Goal: Task Accomplishment & Management: Use online tool/utility

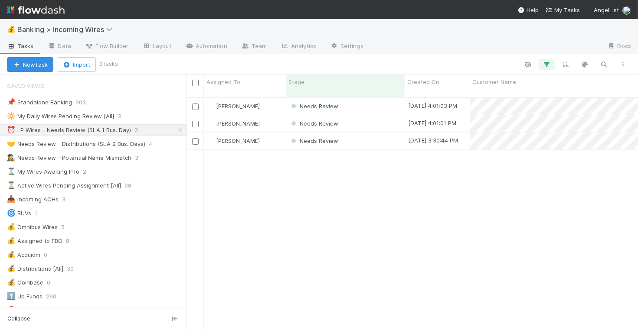
scroll to position [240, 451]
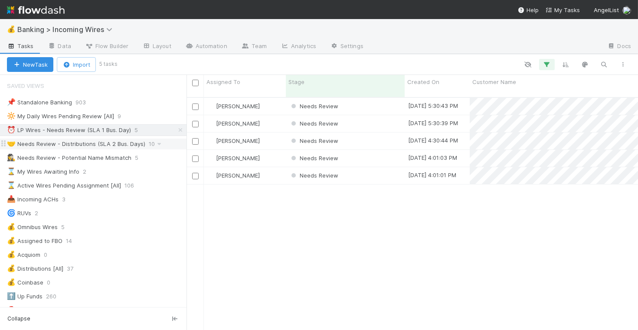
click at [106, 147] on div "🤝 Needs Review - Distributions (SLA 2 Bus. Days)" at bounding box center [76, 144] width 138 height 11
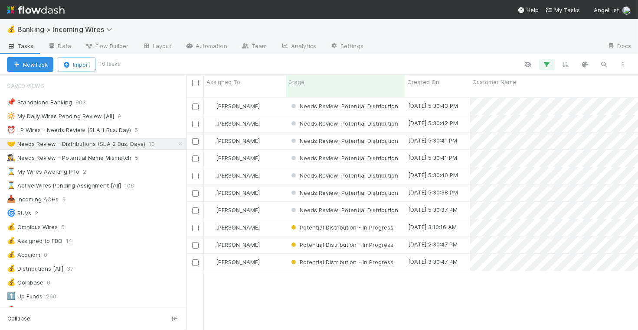
scroll to position [240, 451]
click at [115, 130] on div "⏰ LP Wires - Needs Review (SLA 1 Bus. Day)" at bounding box center [69, 130] width 124 height 11
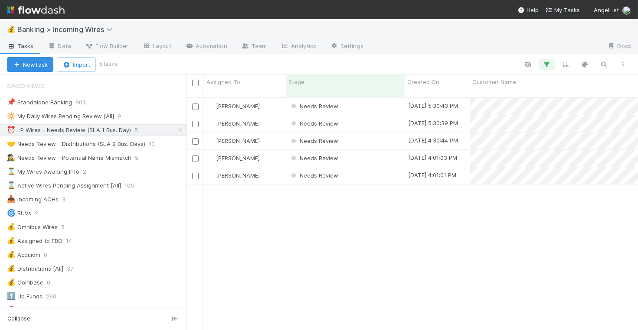
scroll to position [240, 451]
click at [356, 100] on div "Needs Review" at bounding box center [345, 106] width 119 height 17
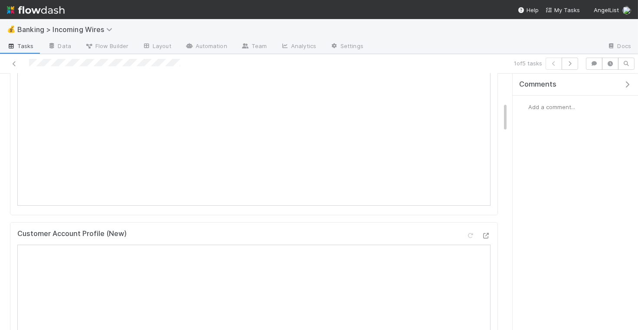
scroll to position [180, 0]
click at [570, 65] on icon "button" at bounding box center [569, 63] width 9 height 5
click at [574, 66] on button "button" at bounding box center [570, 64] width 16 height 12
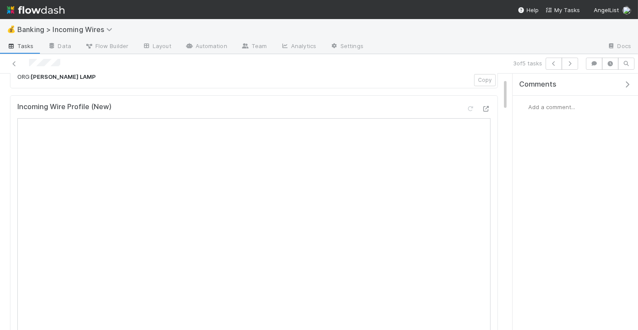
scroll to position [39, 0]
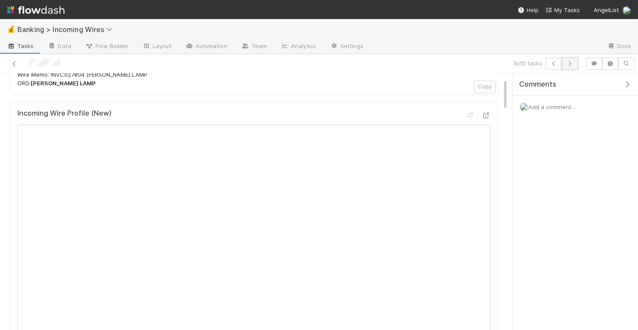
click at [570, 66] on button "button" at bounding box center [570, 64] width 16 height 12
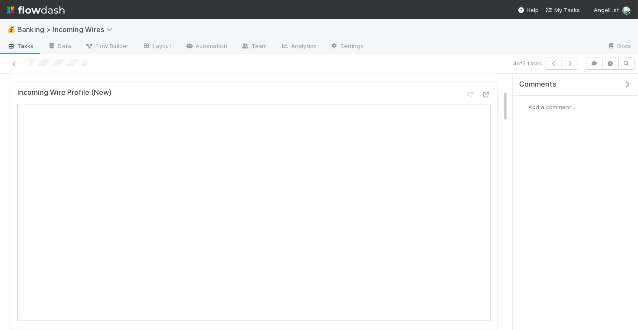
scroll to position [12, 0]
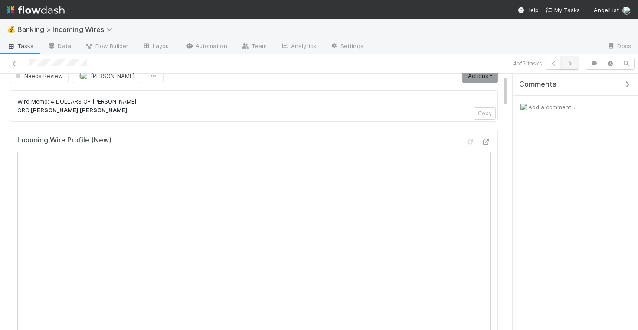
click at [574, 66] on button "button" at bounding box center [570, 64] width 16 height 12
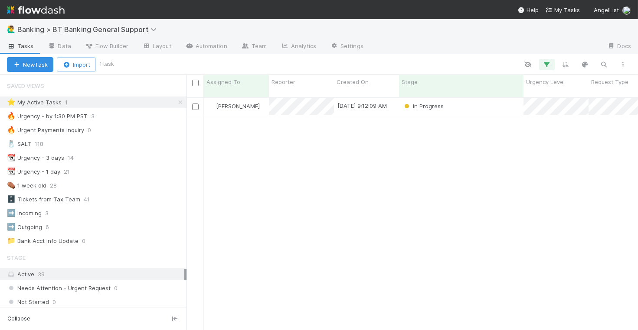
scroll to position [240, 451]
click at [471, 101] on div "Not Started" at bounding box center [461, 106] width 124 height 17
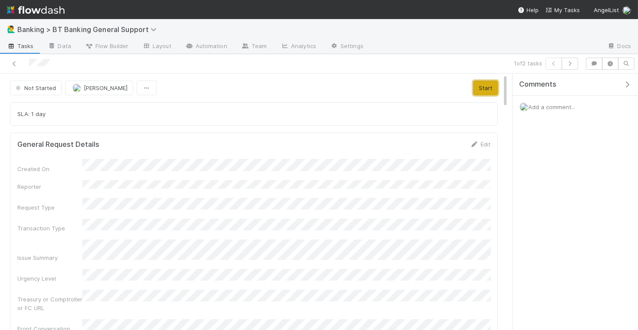
click at [485, 87] on button "Start" at bounding box center [485, 88] width 25 height 15
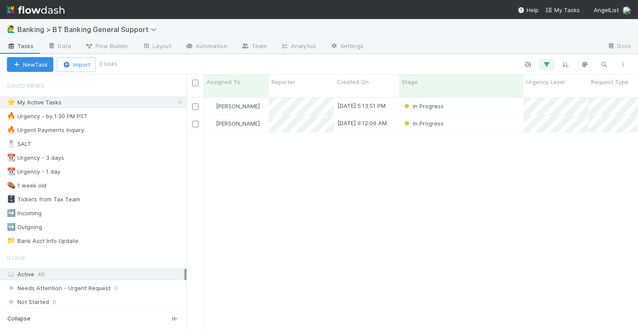
scroll to position [240, 451]
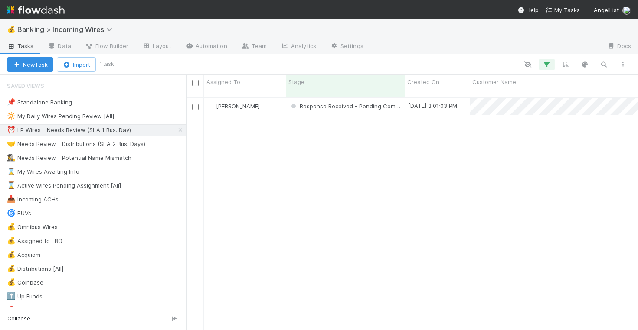
scroll to position [240, 451]
click at [278, 100] on div "[PERSON_NAME]" at bounding box center [245, 106] width 82 height 17
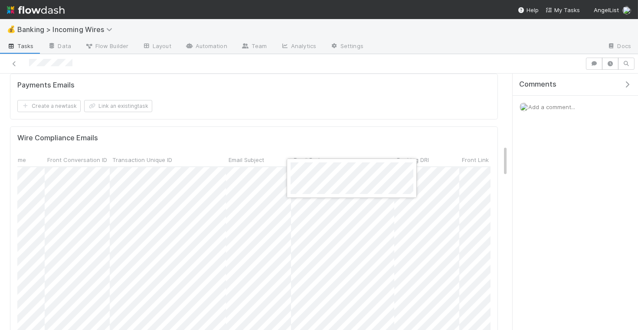
click at [289, 168] on div at bounding box center [352, 178] width 130 height 39
click at [230, 181] on div at bounding box center [319, 165] width 638 height 330
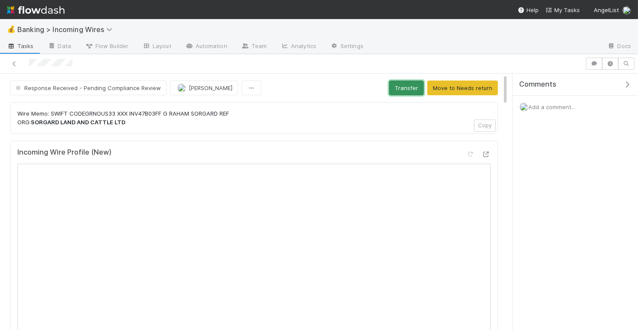
click at [400, 88] on button "Transfer" at bounding box center [406, 88] width 35 height 15
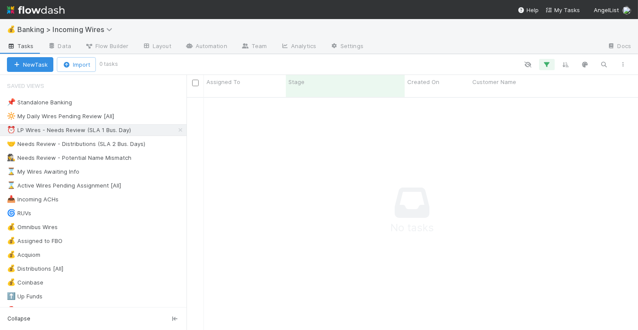
scroll to position [240, 451]
click at [83, 140] on div "🤝 Needs Review - Distributions (SLA 2 Bus. Days)" at bounding box center [76, 144] width 138 height 11
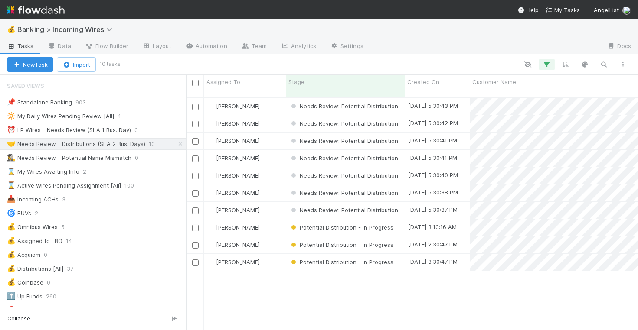
scroll to position [240, 451]
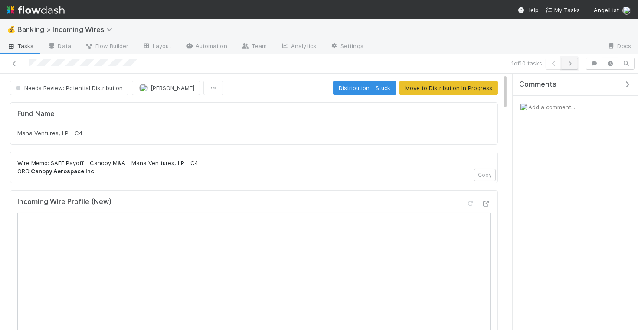
click at [573, 66] on button "button" at bounding box center [570, 64] width 16 height 12
click at [152, 87] on span "[PERSON_NAME]" at bounding box center [172, 88] width 44 height 7
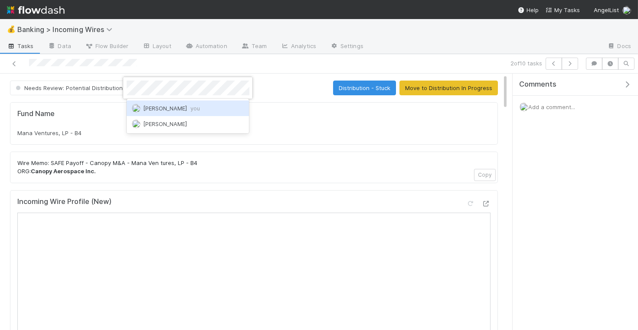
click at [191, 104] on div "Nate Eisenstein you" at bounding box center [188, 109] width 123 height 16
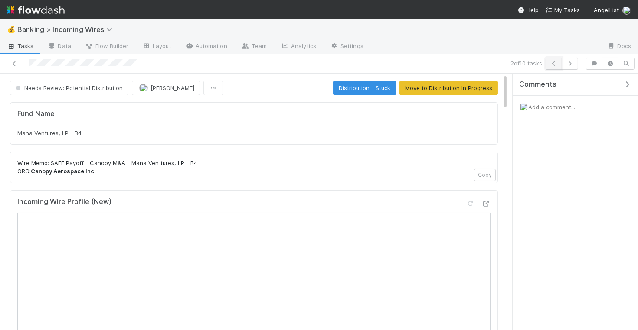
click at [553, 64] on icon "button" at bounding box center [553, 63] width 9 height 5
click at [461, 87] on button "Move to Distribution In Progress" at bounding box center [448, 88] width 98 height 15
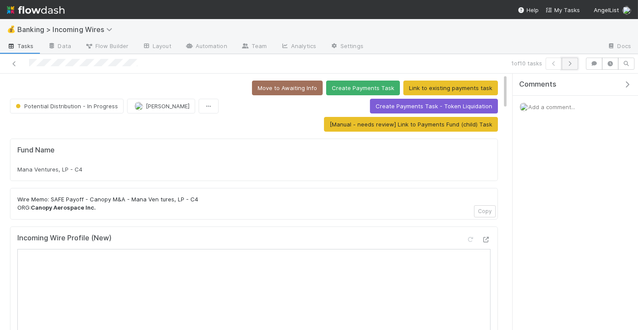
click at [571, 64] on icon "button" at bounding box center [569, 63] width 9 height 5
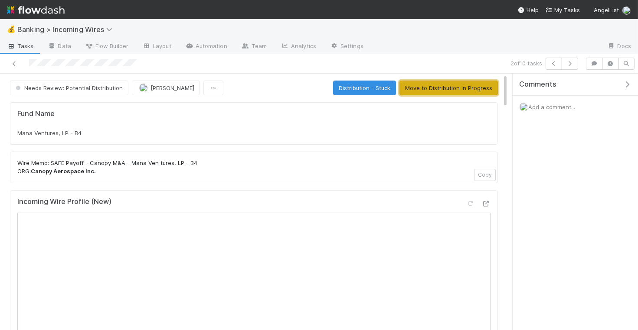
click at [437, 89] on button "Move to Distribution In Progress" at bounding box center [448, 88] width 98 height 15
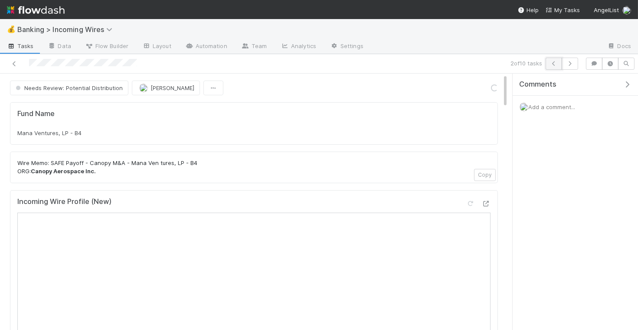
click at [554, 65] on icon "button" at bounding box center [553, 63] width 9 height 5
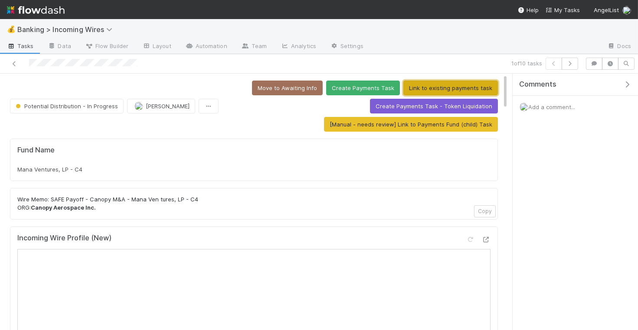
click at [429, 88] on button "Link to existing payments task" at bounding box center [450, 88] width 95 height 15
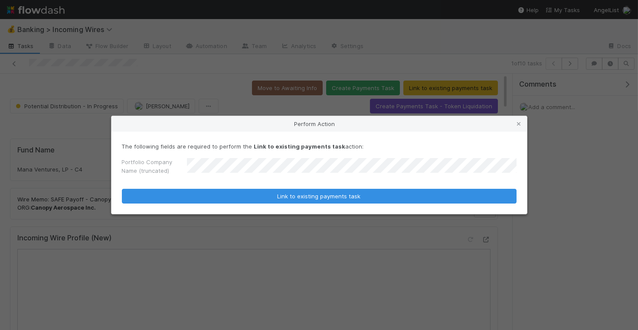
click at [122, 189] on button "Link to existing payments task" at bounding box center [319, 196] width 395 height 15
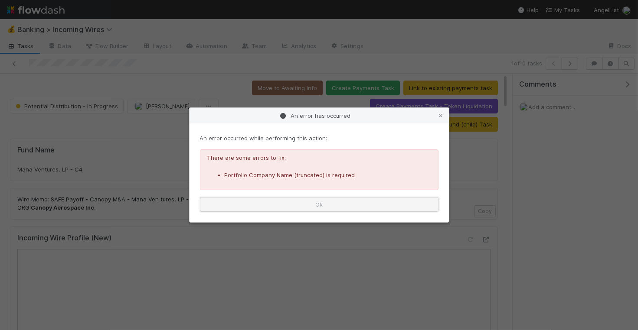
click at [334, 203] on button "Ok" at bounding box center [319, 204] width 238 height 15
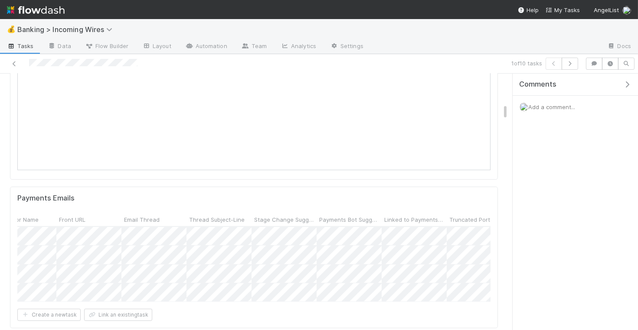
scroll to position [561, 0]
click at [233, 229] on div at bounding box center [319, 165] width 638 height 330
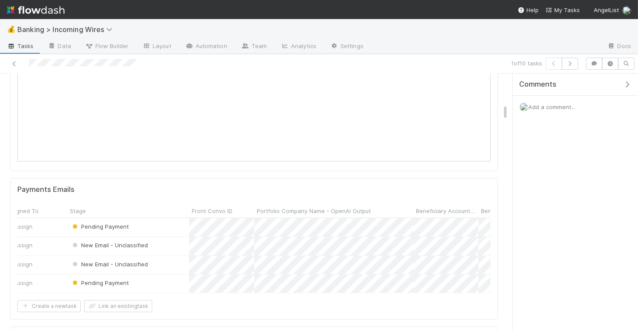
scroll to position [0, 10]
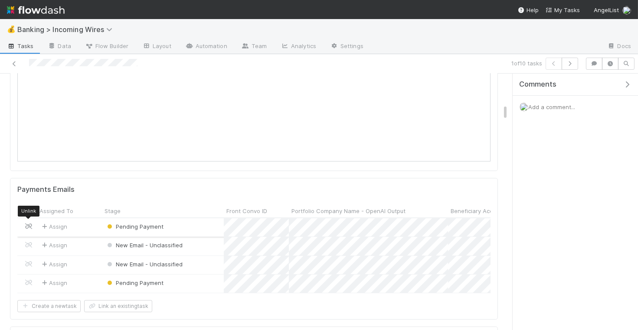
click at [29, 224] on icon at bounding box center [28, 227] width 9 height 6
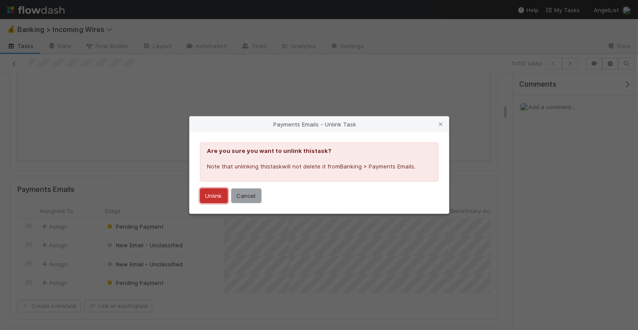
click at [217, 196] on button "Unlink" at bounding box center [214, 196] width 28 height 15
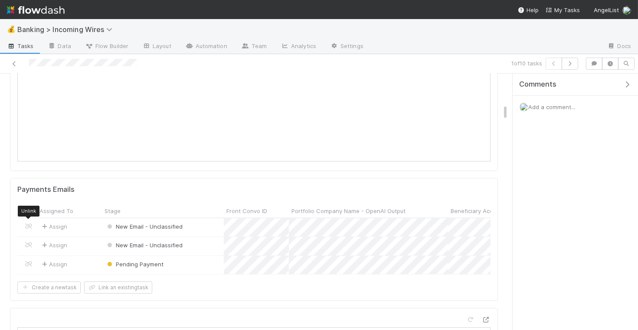
click at [28, 224] on icon at bounding box center [28, 227] width 9 height 6
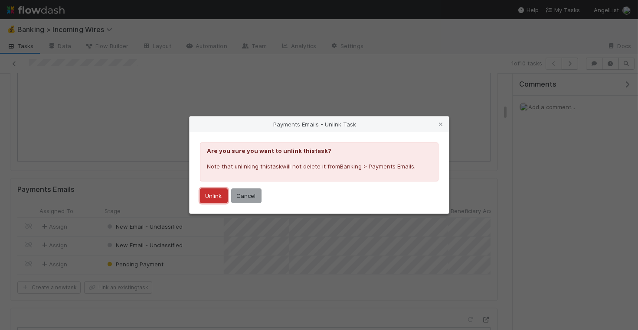
click at [208, 196] on button "Unlink" at bounding box center [214, 196] width 28 height 15
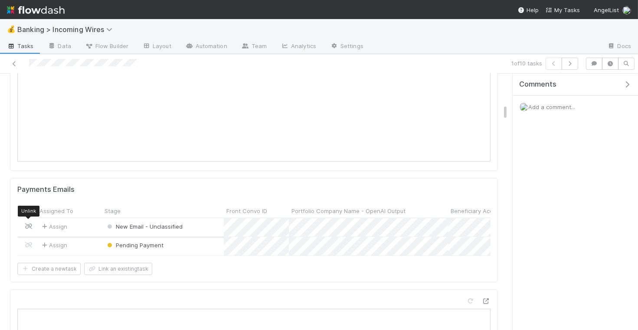
click at [26, 224] on icon at bounding box center [28, 227] width 9 height 6
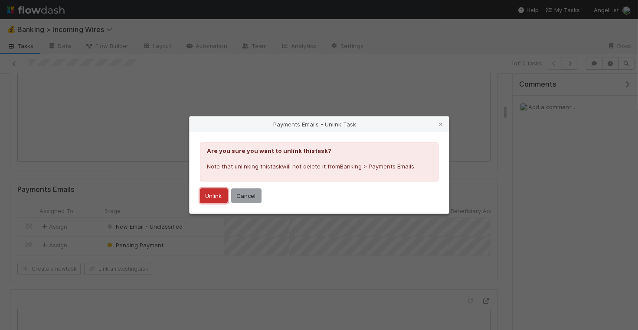
click at [215, 190] on button "Unlink" at bounding box center [214, 196] width 28 height 15
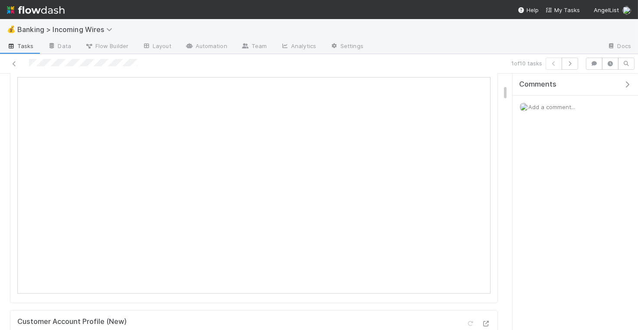
scroll to position [171, 0]
click at [568, 63] on icon "button" at bounding box center [569, 63] width 9 height 5
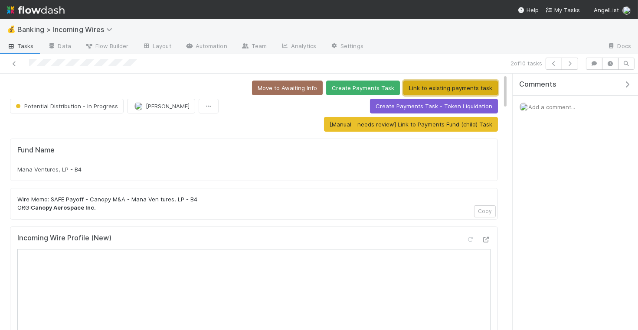
click at [452, 90] on button "Link to existing payments task" at bounding box center [450, 88] width 95 height 15
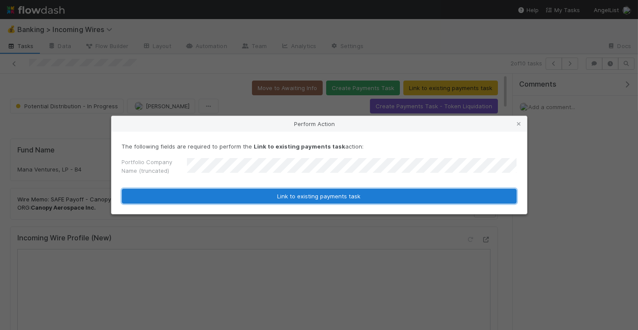
click at [353, 196] on button "Link to existing payments task" at bounding box center [319, 196] width 395 height 15
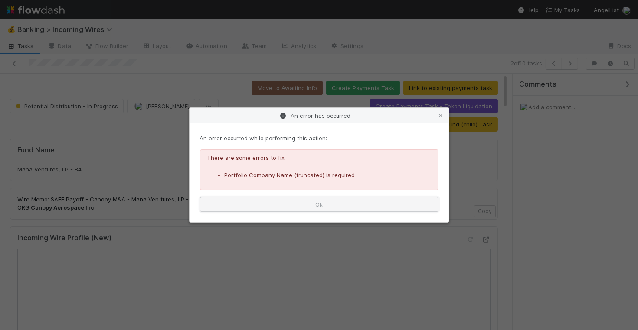
click at [316, 197] on button "Ok" at bounding box center [319, 204] width 238 height 15
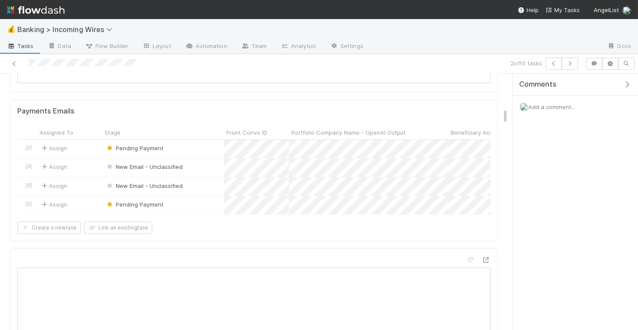
scroll to position [653, 0]
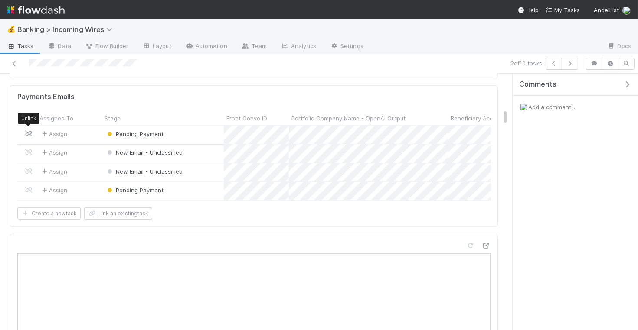
click at [27, 131] on icon at bounding box center [28, 134] width 9 height 6
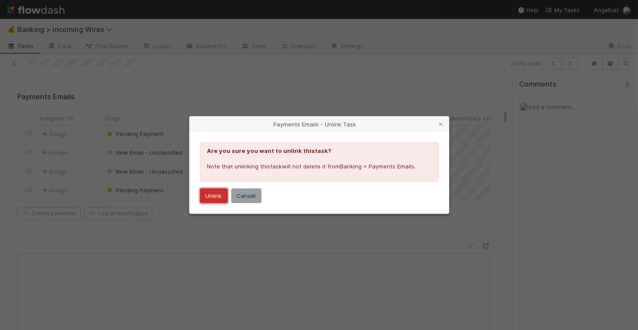
click at [206, 191] on button "Unlink" at bounding box center [214, 196] width 28 height 15
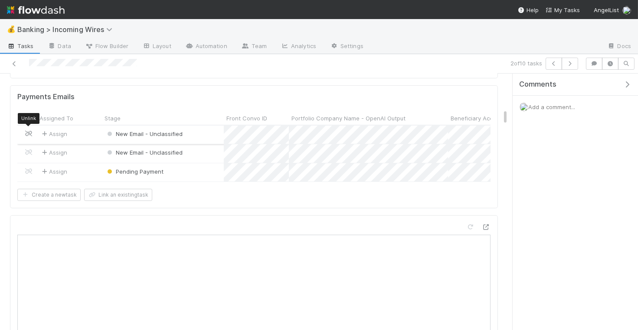
click at [28, 130] on span at bounding box center [28, 133] width 9 height 7
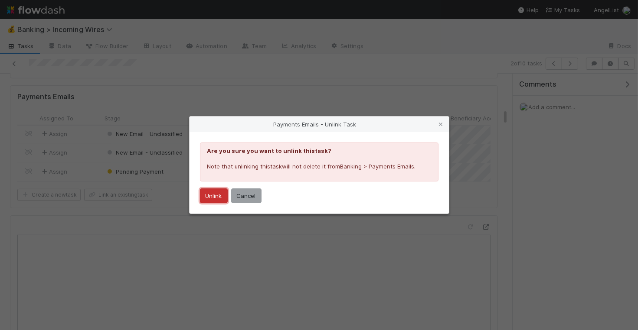
click at [215, 195] on button "Unlink" at bounding box center [214, 196] width 28 height 15
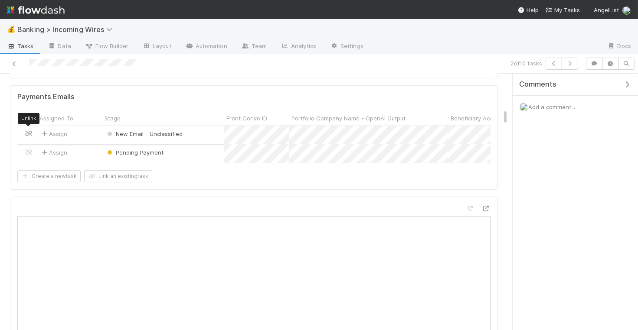
click at [28, 131] on icon at bounding box center [28, 134] width 9 height 6
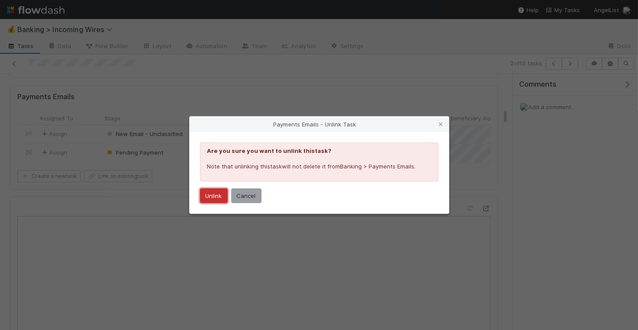
click at [219, 195] on button "Unlink" at bounding box center [214, 196] width 28 height 15
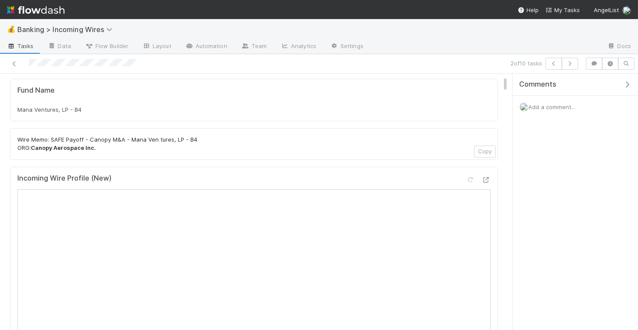
scroll to position [61, 0]
click at [570, 64] on icon "button" at bounding box center [569, 63] width 9 height 5
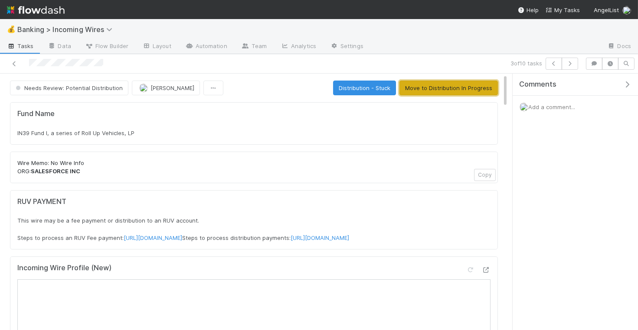
click at [452, 94] on button "Move to Distribution In Progress" at bounding box center [448, 88] width 98 height 15
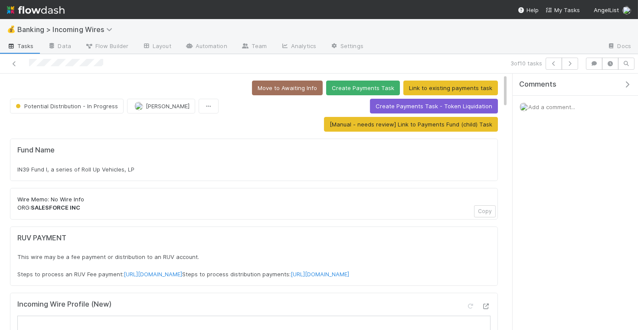
click at [209, 170] on div "IN39 Fund I, a series of Roll Up Vehicles, LP" at bounding box center [253, 169] width 473 height 9
copy div "IN39 Fund I, a series of Roll Up Vehicles, LP"
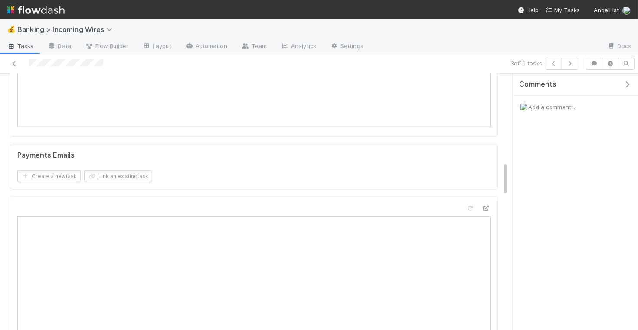
scroll to position [665, 0]
click at [143, 176] on button "Link an existing task" at bounding box center [118, 173] width 68 height 12
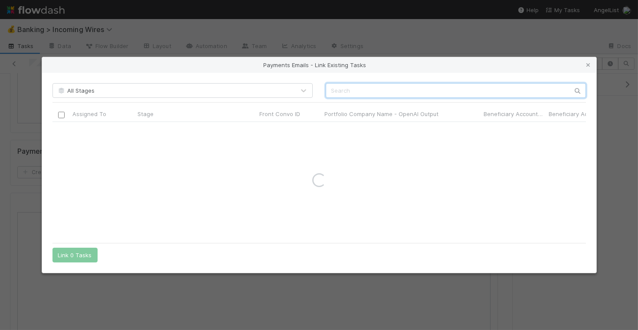
click at [392, 93] on input "text" at bounding box center [456, 90] width 260 height 15
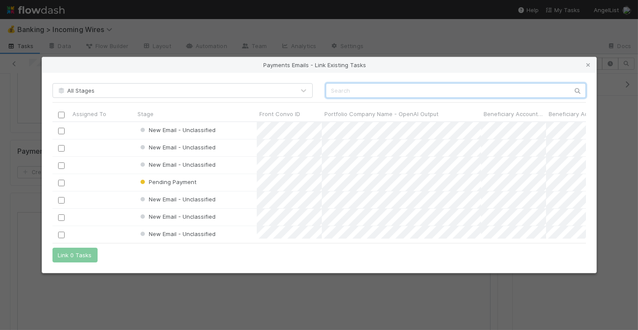
scroll to position [117, 533]
paste input "cnv_qninft3"
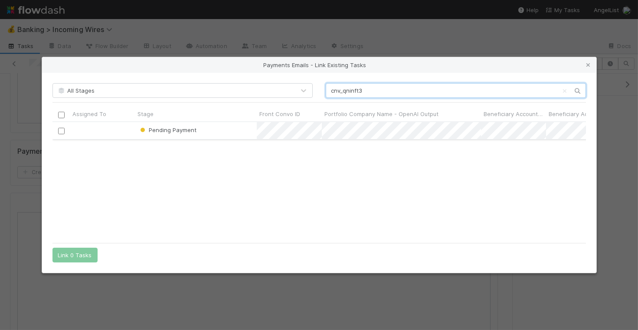
type input "cnv_qninft3"
click at [63, 129] on input "checkbox" at bounding box center [61, 131] width 7 height 7
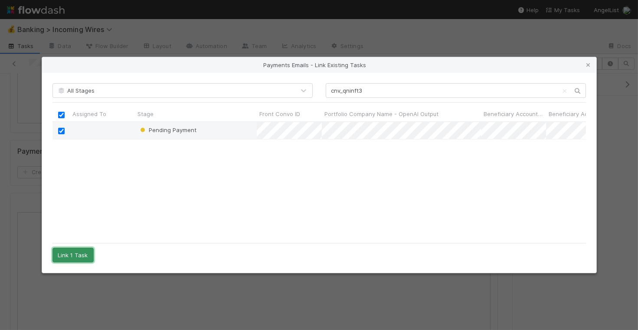
click at [70, 249] on button "Link 1 Task" at bounding box center [72, 255] width 41 height 15
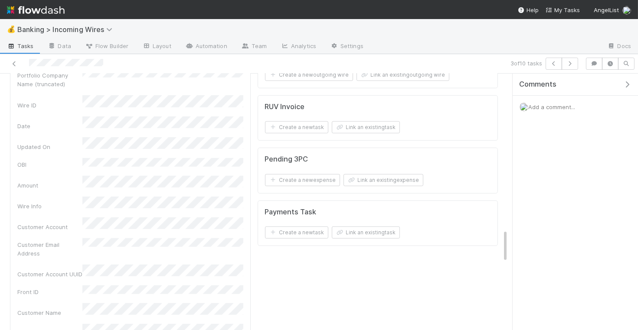
scroll to position [1329, 0]
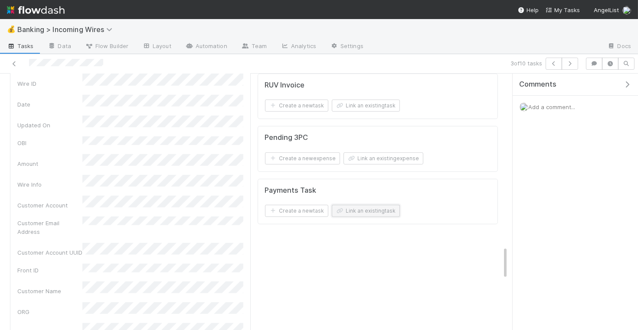
click at [395, 208] on button "Link an existing task" at bounding box center [366, 211] width 68 height 12
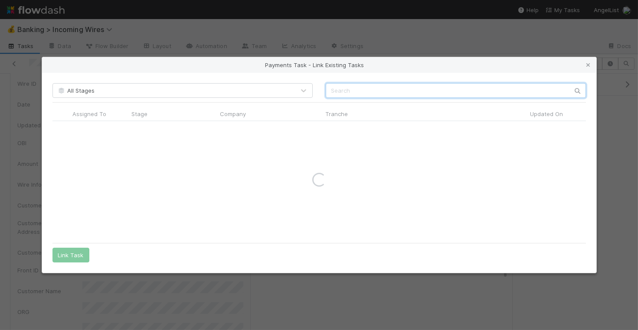
click at [422, 90] on input "text" at bounding box center [456, 90] width 260 height 15
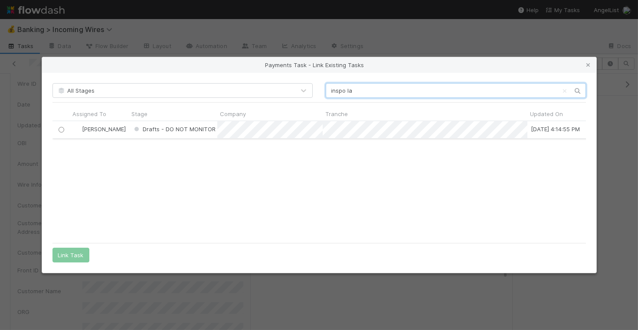
type input "inspo la"
click at [59, 127] on input "radio" at bounding box center [61, 130] width 6 height 6
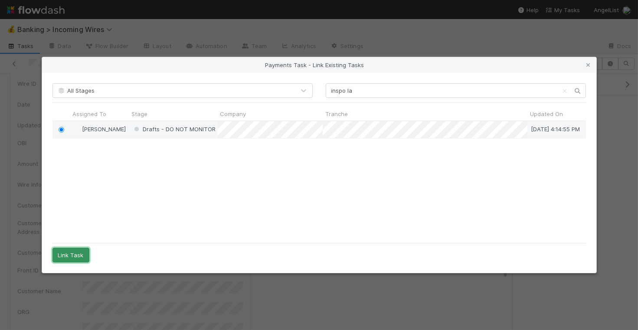
click at [73, 255] on button "Link Task" at bounding box center [70, 255] width 37 height 15
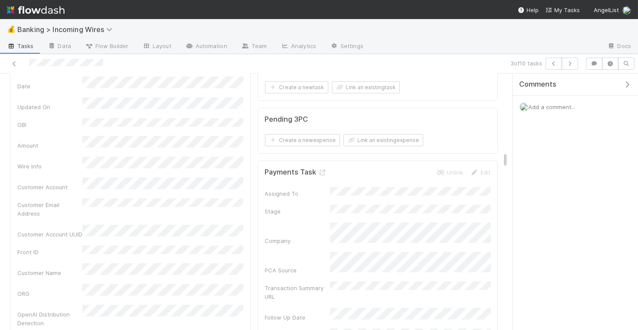
scroll to position [1264, 0]
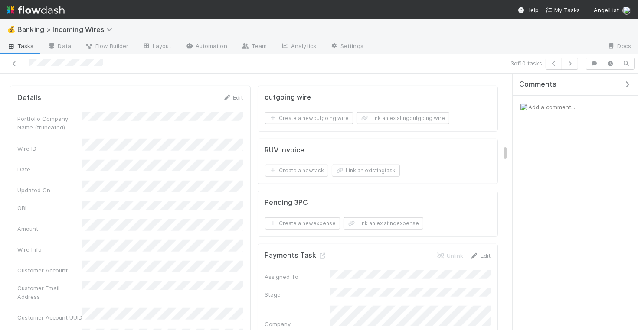
click at [484, 252] on link "Edit" at bounding box center [480, 255] width 20 height 7
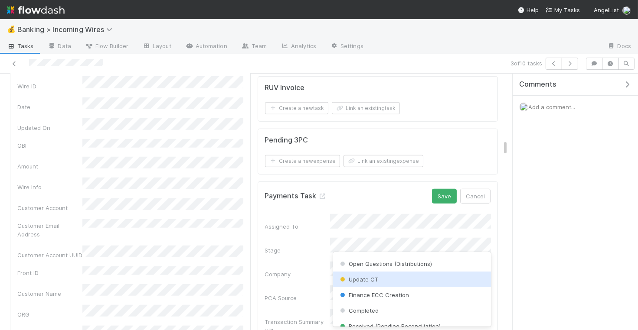
scroll to position [0, 0]
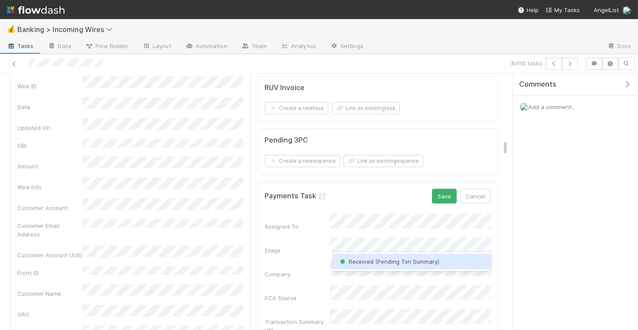
click at [414, 263] on span "Received (Pending Txn Summary)" at bounding box center [388, 261] width 101 height 7
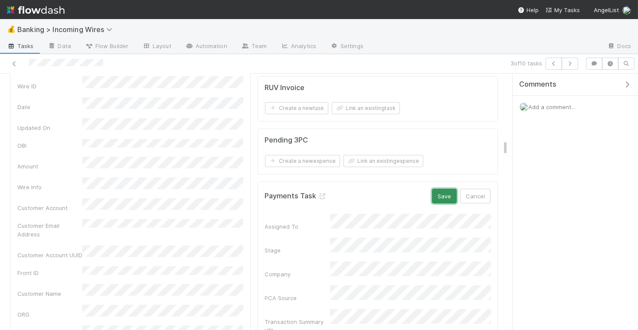
click at [447, 189] on button "Save" at bounding box center [444, 196] width 25 height 15
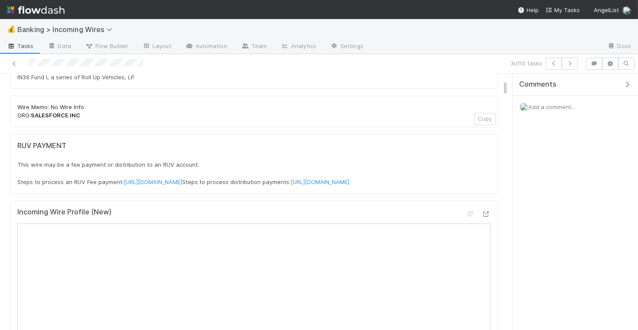
scroll to position [146, 0]
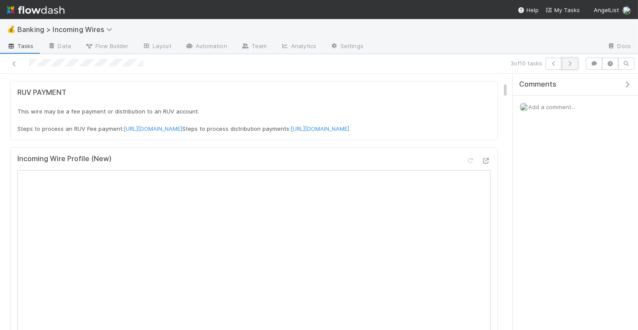
click at [573, 63] on icon "button" at bounding box center [569, 63] width 9 height 5
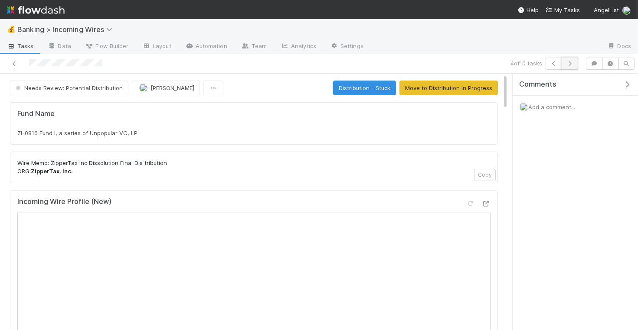
click at [569, 68] on button "button" at bounding box center [570, 64] width 16 height 12
click at [570, 64] on icon "button" at bounding box center [569, 63] width 9 height 5
click at [156, 87] on span "[PERSON_NAME]" at bounding box center [172, 88] width 44 height 7
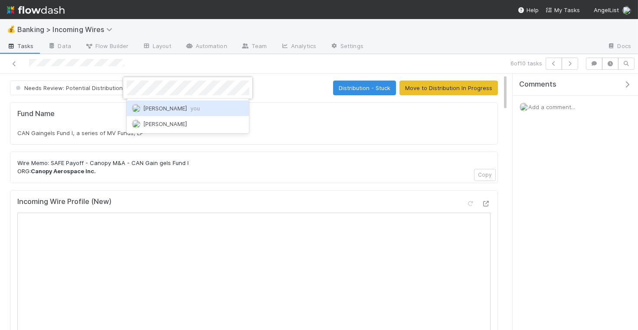
click at [171, 111] on span "Nate Eisenstein you" at bounding box center [171, 108] width 57 height 7
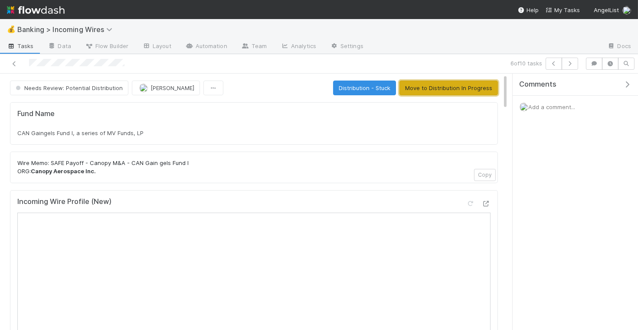
click at [443, 89] on button "Move to Distribution In Progress" at bounding box center [448, 88] width 98 height 15
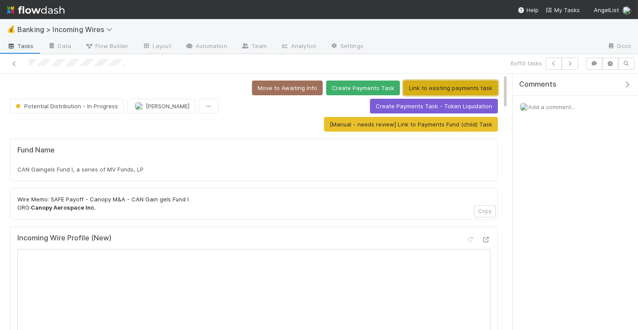
click at [435, 81] on button "Link to existing payments task" at bounding box center [450, 88] width 95 height 15
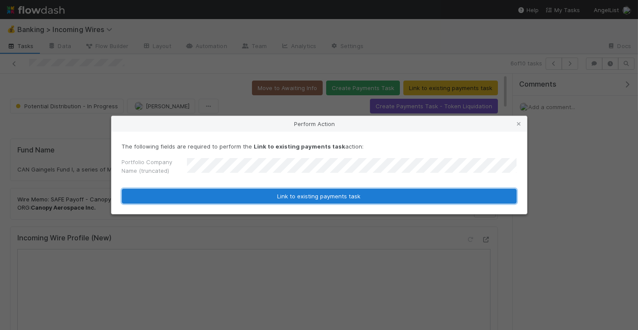
click at [330, 199] on button "Link to existing payments task" at bounding box center [319, 196] width 395 height 15
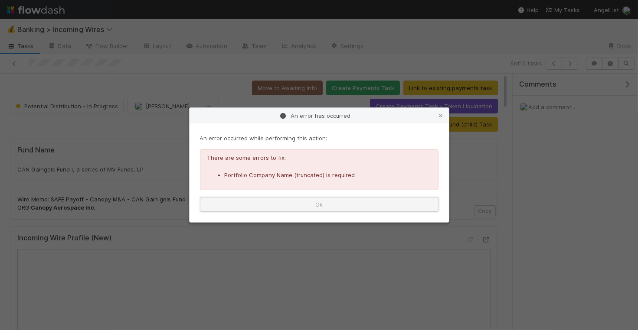
click at [366, 205] on button "Ok" at bounding box center [319, 204] width 238 height 15
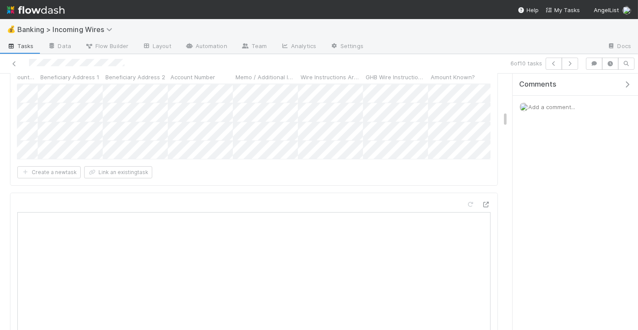
scroll to position [0, 504]
click at [354, 95] on div at bounding box center [319, 165] width 638 height 330
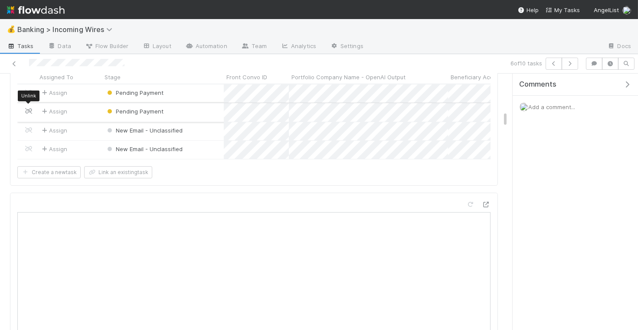
click at [26, 108] on icon at bounding box center [28, 111] width 9 height 6
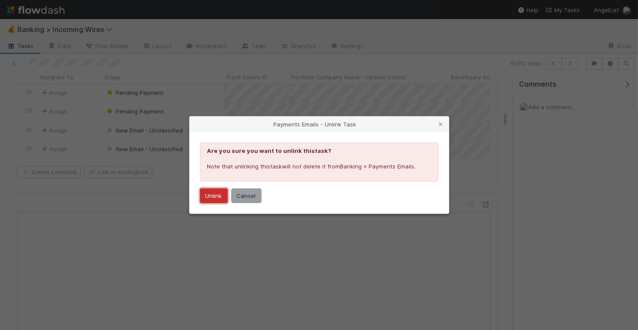
click at [209, 195] on button "Unlink" at bounding box center [214, 196] width 28 height 15
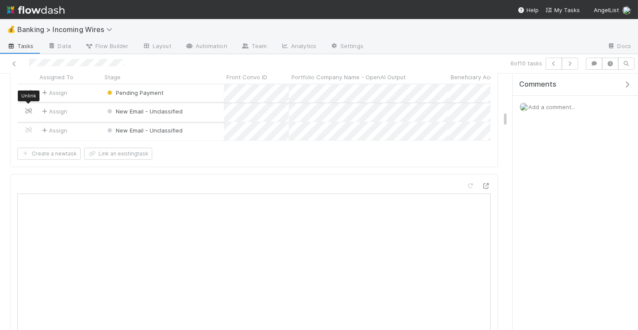
click at [28, 108] on icon at bounding box center [28, 111] width 9 height 6
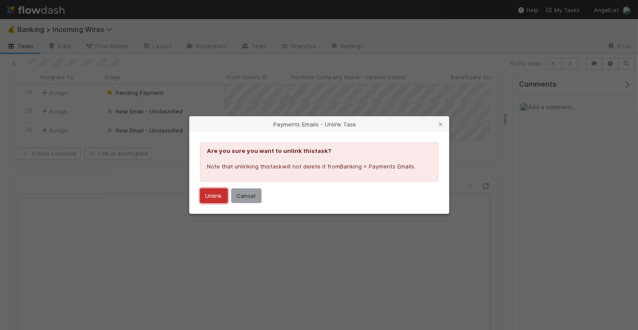
click at [214, 197] on button "Unlink" at bounding box center [214, 196] width 28 height 15
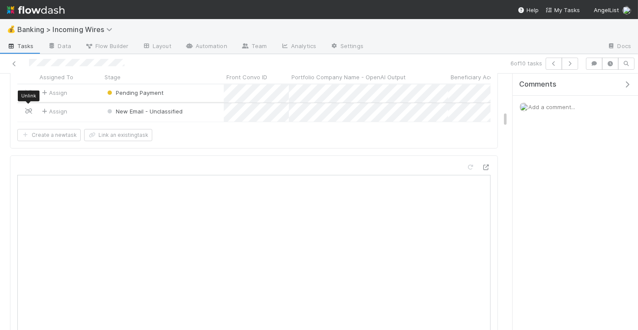
click at [28, 108] on icon at bounding box center [28, 111] width 9 height 6
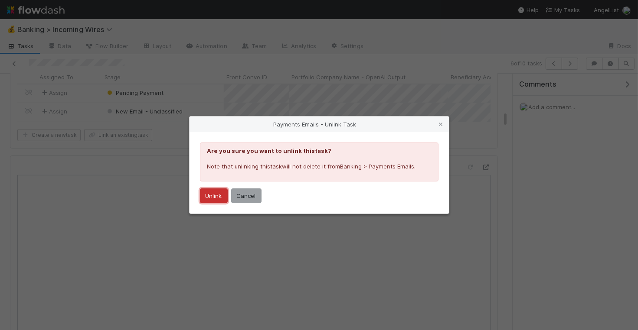
click at [220, 198] on button "Unlink" at bounding box center [214, 196] width 28 height 15
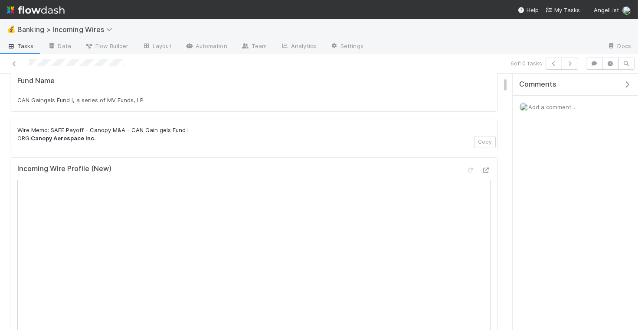
scroll to position [86, 0]
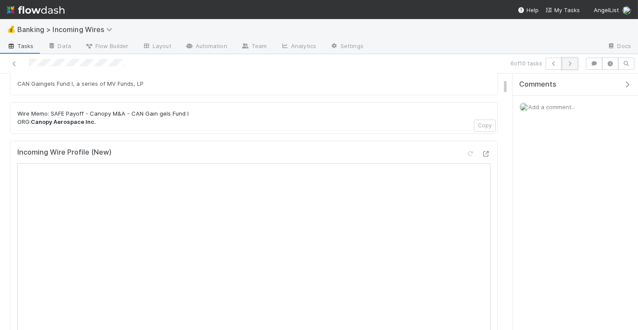
click at [570, 62] on icon "button" at bounding box center [569, 63] width 9 height 5
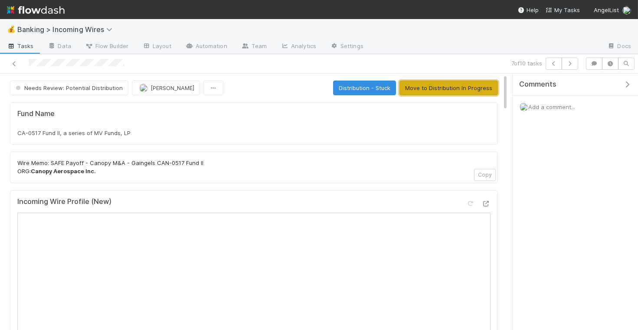
click at [453, 86] on button "Move to Distribution In Progress" at bounding box center [448, 88] width 98 height 15
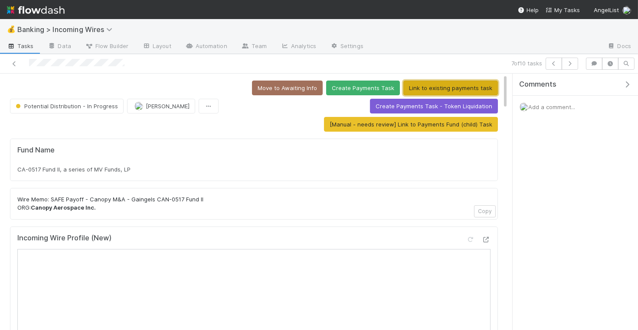
click at [420, 87] on button "Link to existing payments task" at bounding box center [450, 88] width 95 height 15
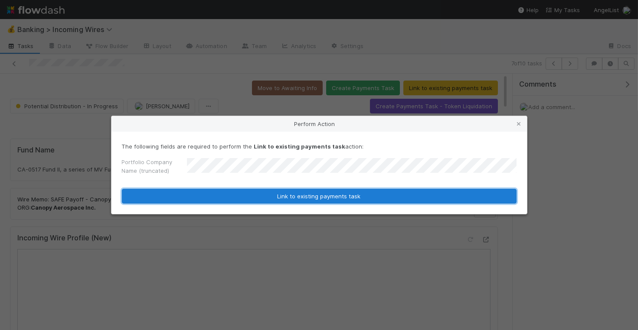
click at [267, 194] on button "Link to existing payments task" at bounding box center [319, 196] width 395 height 15
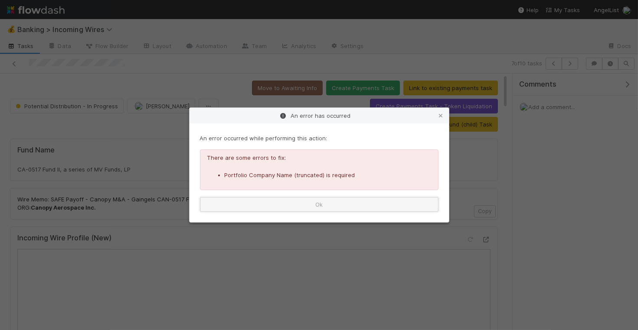
click at [322, 207] on button "Ok" at bounding box center [319, 204] width 238 height 15
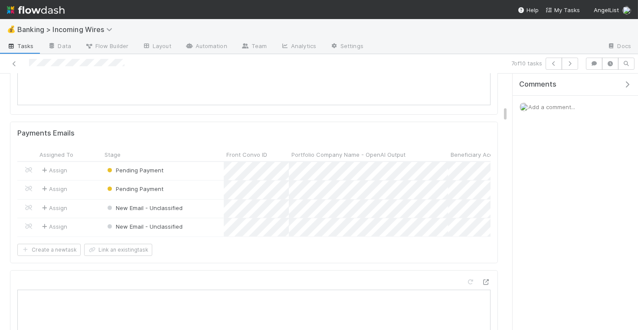
scroll to position [620, 0]
click at [26, 183] on icon at bounding box center [28, 186] width 9 height 6
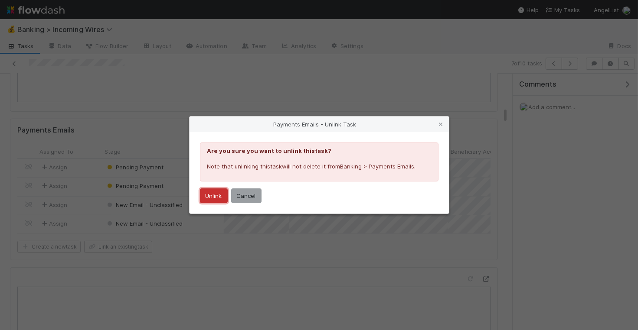
click at [200, 189] on button "Unlink" at bounding box center [214, 196] width 28 height 15
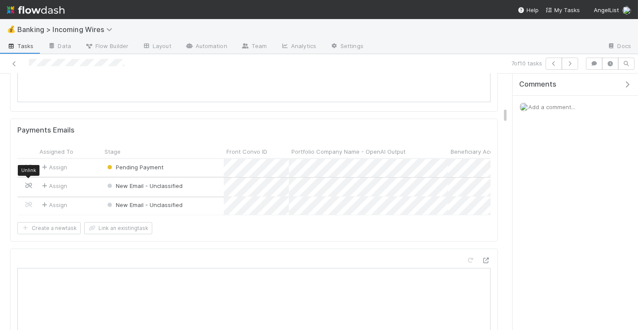
click at [26, 183] on icon at bounding box center [28, 186] width 9 height 6
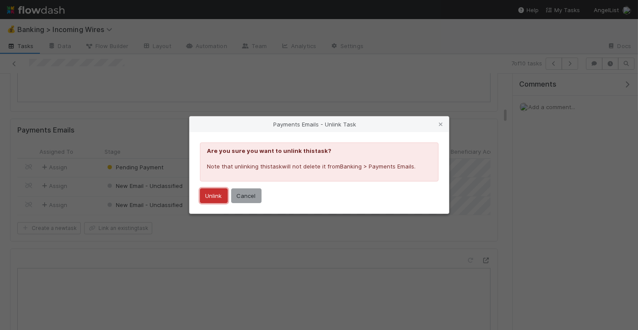
click at [207, 195] on button "Unlink" at bounding box center [214, 196] width 28 height 15
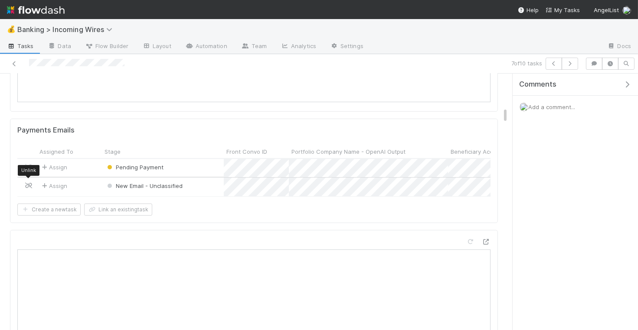
click at [29, 183] on icon at bounding box center [28, 186] width 9 height 6
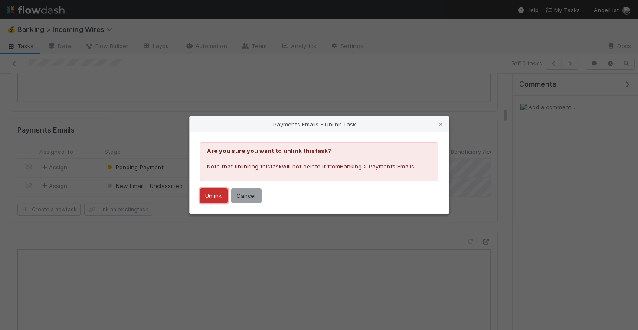
click at [216, 196] on button "Unlink" at bounding box center [214, 196] width 28 height 15
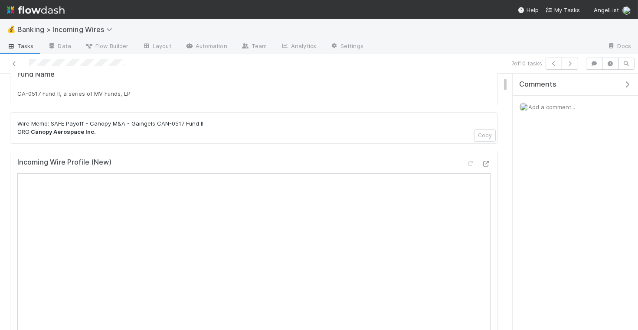
scroll to position [33, 0]
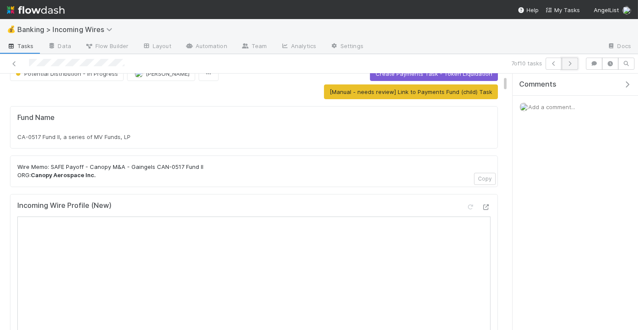
click at [572, 65] on icon "button" at bounding box center [569, 63] width 9 height 5
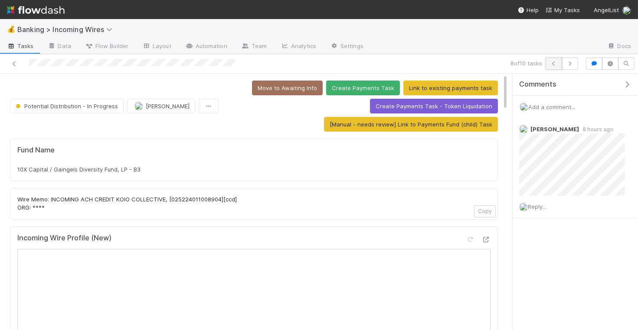
click at [560, 67] on button "button" at bounding box center [553, 64] width 16 height 12
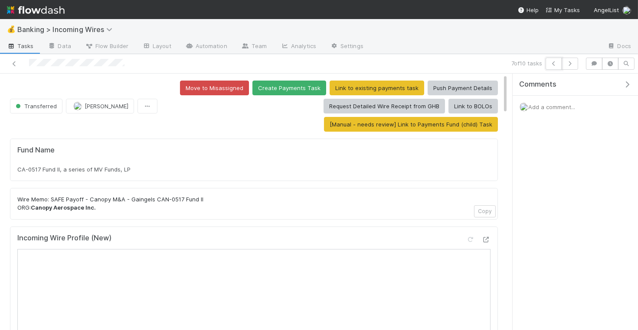
click at [557, 64] on icon "button" at bounding box center [553, 63] width 9 height 5
click at [556, 64] on icon "button" at bounding box center [553, 63] width 9 height 5
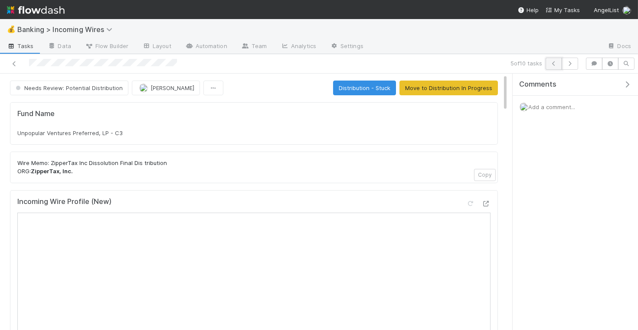
click at [556, 64] on icon "button" at bounding box center [553, 63] width 9 height 5
click at [176, 85] on span "[PERSON_NAME]" at bounding box center [172, 88] width 44 height 7
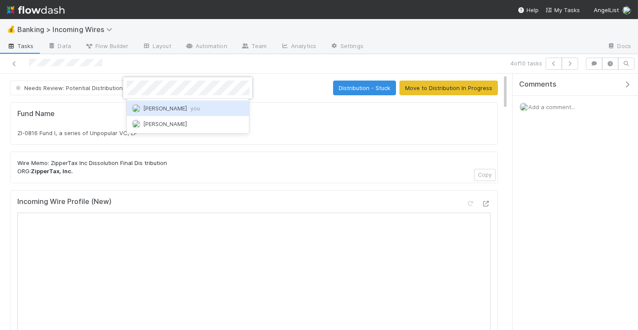
click at [190, 111] on span "you" at bounding box center [195, 108] width 10 height 7
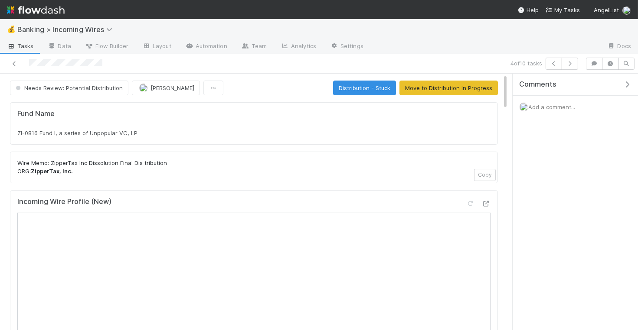
click at [65, 132] on span "ZI-0816 Fund I, a series of Unpopular VC, LP" at bounding box center [77, 133] width 120 height 7
copy div "ZI-0816 Fund I, a series of Unpopular VC, LP"
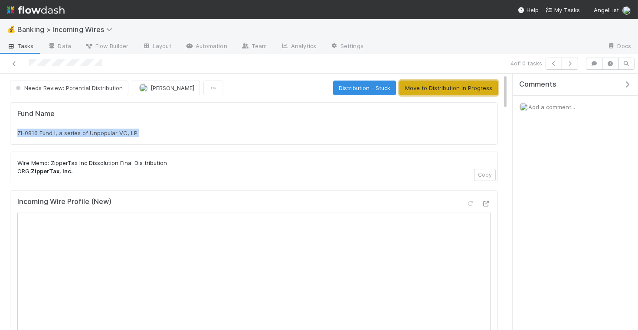
click at [423, 87] on button "Move to Distribution In Progress" at bounding box center [448, 88] width 98 height 15
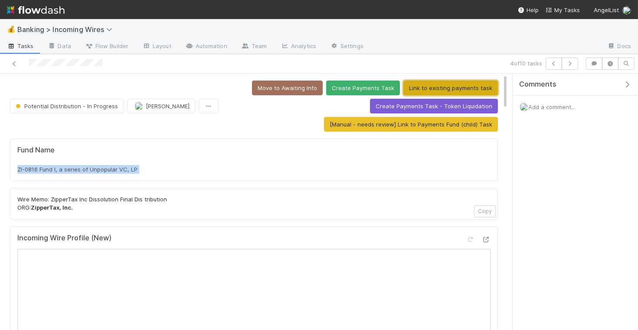
click at [418, 85] on button "Link to existing payments task" at bounding box center [450, 88] width 95 height 15
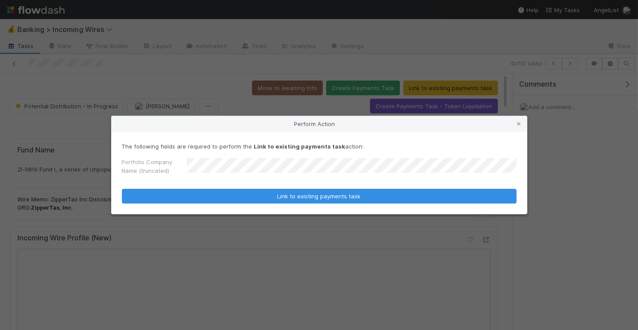
click at [122, 189] on button "Link to existing payments task" at bounding box center [319, 196] width 395 height 15
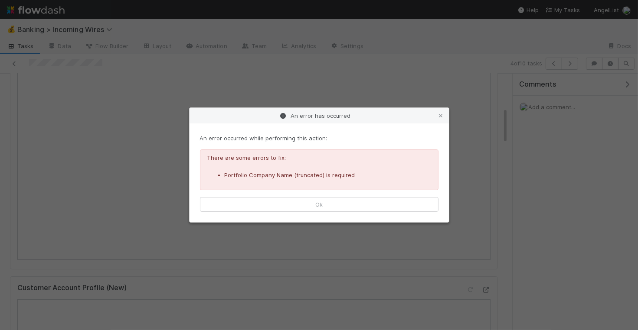
scroll to position [242, 0]
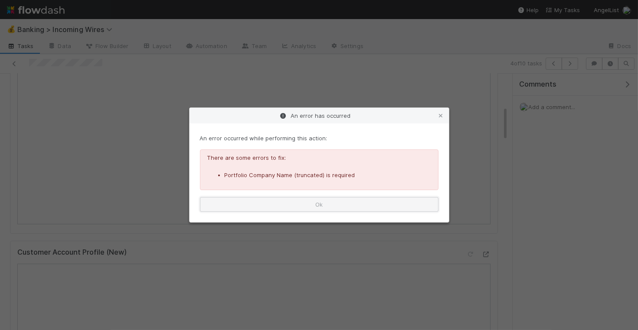
click at [368, 205] on button "Ok" at bounding box center [319, 204] width 238 height 15
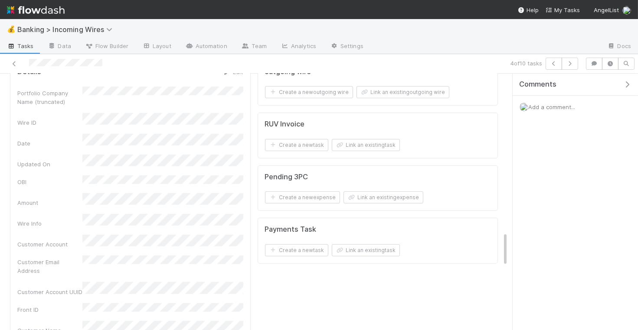
scroll to position [1248, 0]
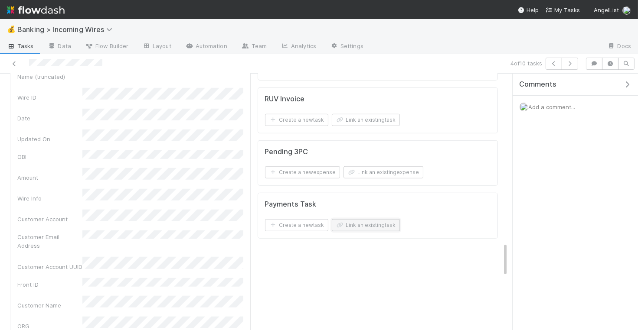
click at [387, 219] on button "Link an existing task" at bounding box center [366, 225] width 68 height 12
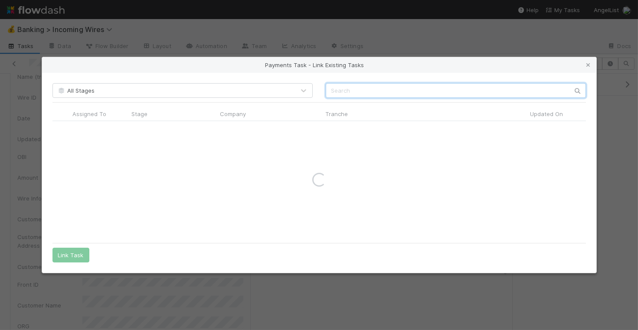
click at [470, 87] on input "text" at bounding box center [456, 90] width 260 height 15
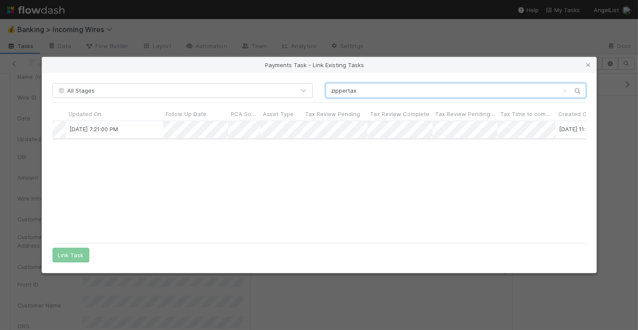
scroll to position [0, 470]
type input "zippertax"
click at [587, 65] on icon at bounding box center [588, 65] width 9 height 6
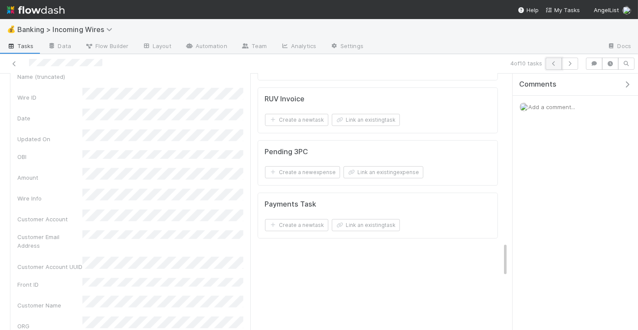
click at [555, 62] on icon "button" at bounding box center [553, 63] width 9 height 5
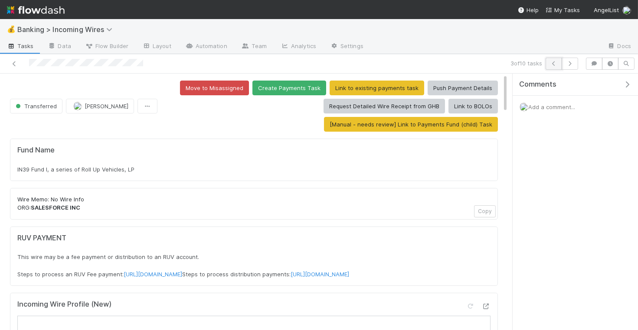
click at [555, 65] on icon "button" at bounding box center [553, 63] width 9 height 5
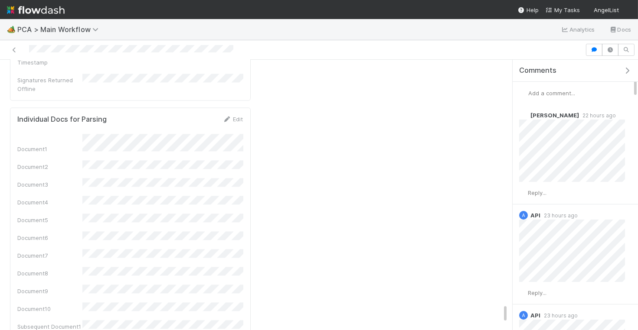
scroll to position [3433, 0]
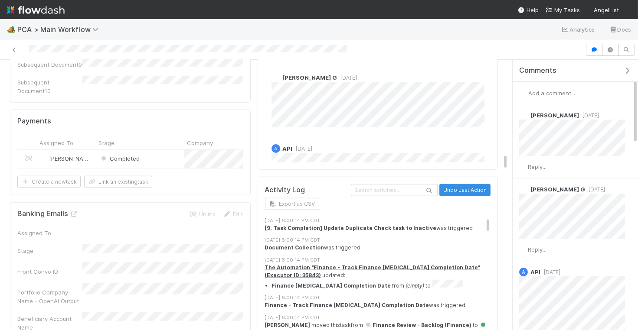
scroll to position [1453, 0]
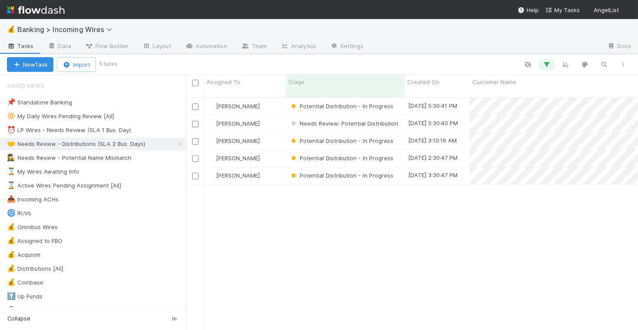
scroll to position [0, 0]
click at [275, 115] on div "[PERSON_NAME]" at bounding box center [245, 123] width 82 height 17
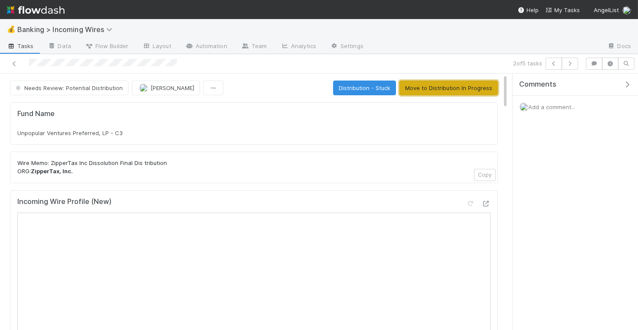
click at [446, 91] on button "Move to Distribution In Progress" at bounding box center [448, 88] width 98 height 15
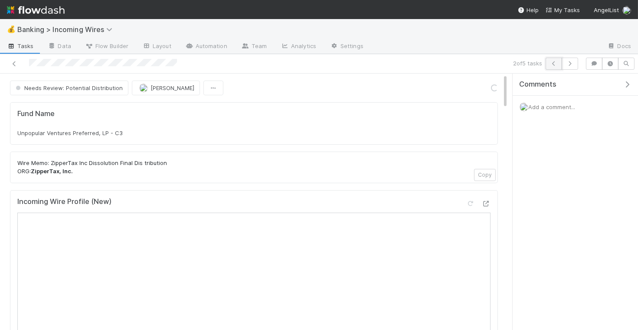
click at [555, 65] on icon "button" at bounding box center [553, 63] width 9 height 5
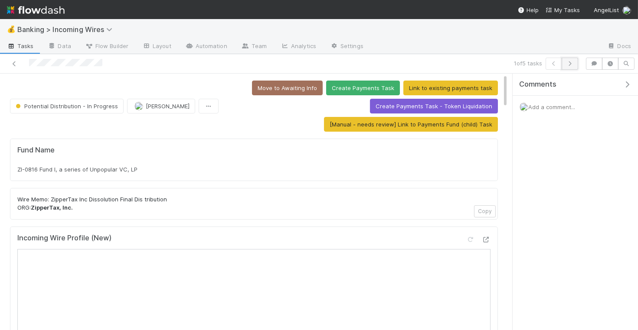
click at [572, 64] on icon "button" at bounding box center [569, 63] width 9 height 5
click at [136, 166] on div "Unpopular Ventures Preferred, LP - C3" at bounding box center [253, 169] width 473 height 9
copy div "Unpopular Ventures Preferred, LP - C3"
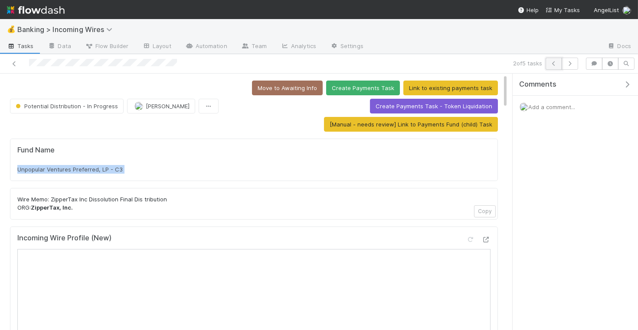
click at [558, 63] on icon "button" at bounding box center [553, 63] width 9 height 5
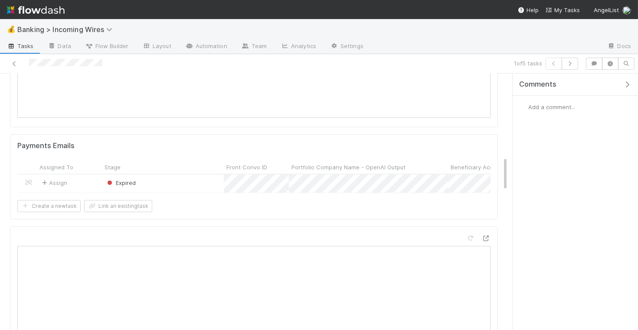
scroll to position [613, 0]
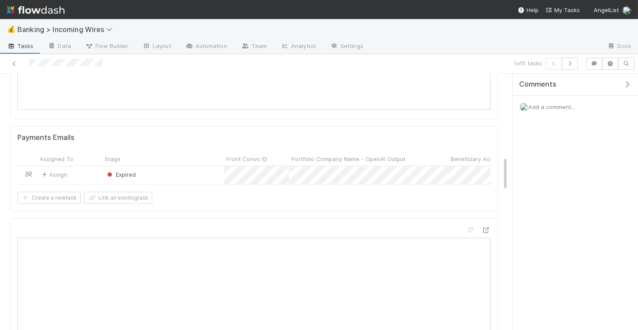
click at [28, 172] on icon at bounding box center [28, 175] width 9 height 6
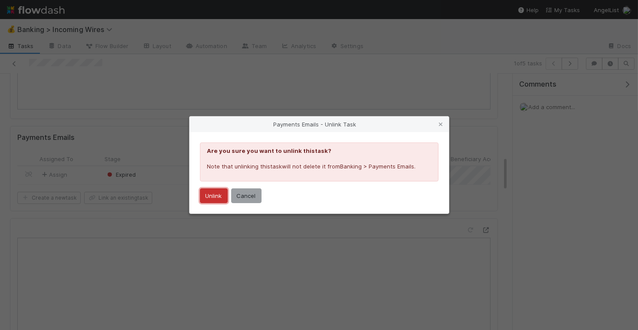
click at [213, 195] on button "Unlink" at bounding box center [214, 196] width 28 height 15
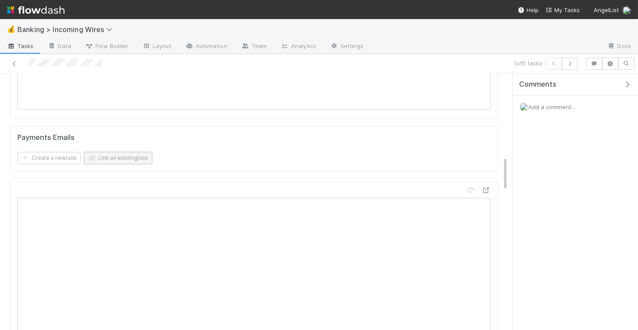
click at [117, 153] on button "Link an existing task" at bounding box center [118, 158] width 68 height 12
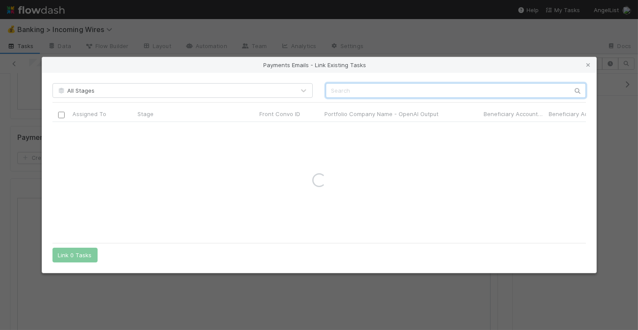
click at [374, 89] on input "text" at bounding box center [456, 90] width 260 height 15
paste input "cnv_psk49hj"
type input "cnv_psk49hj"
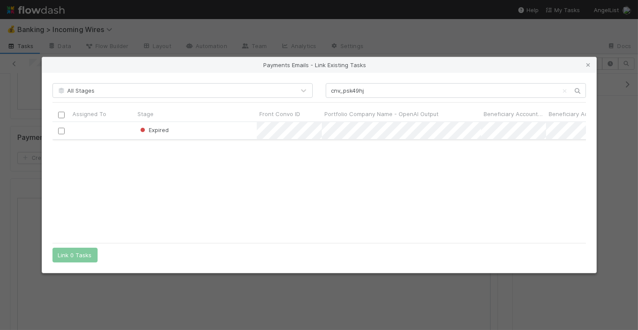
click at [61, 131] on input "checkbox" at bounding box center [61, 131] width 7 height 7
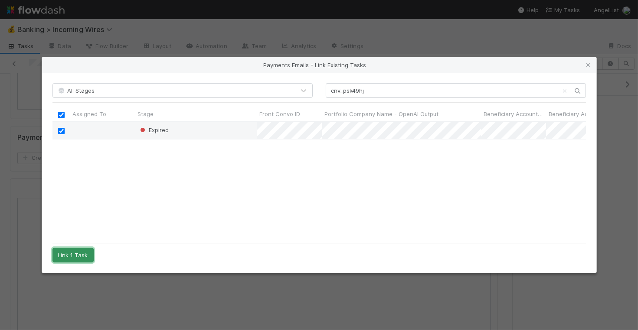
click at [77, 251] on button "Link 1 Task" at bounding box center [72, 255] width 41 height 15
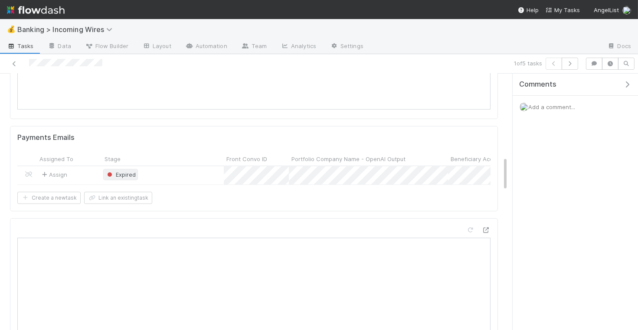
click at [131, 171] on span "Expired" at bounding box center [120, 174] width 30 height 7
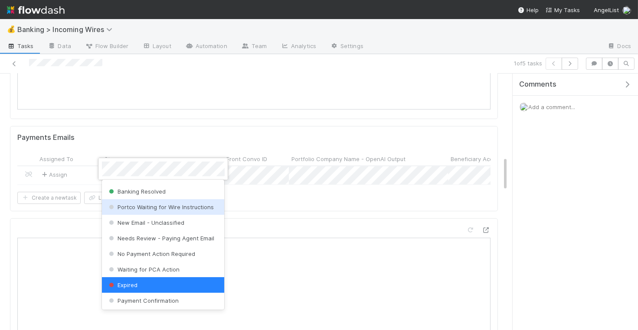
scroll to position [0, 0]
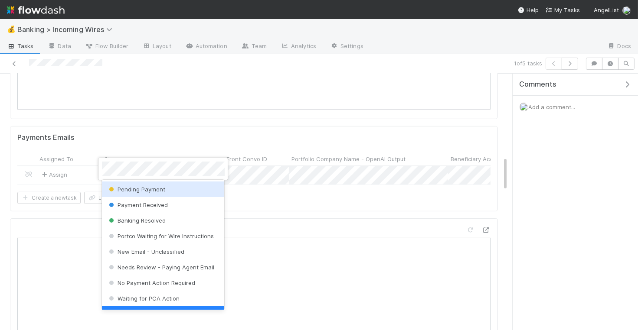
click at [167, 194] on div "Pending Payment" at bounding box center [163, 190] width 123 height 16
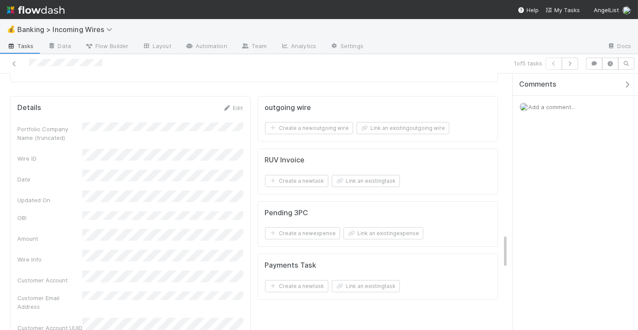
scroll to position [1228, 0]
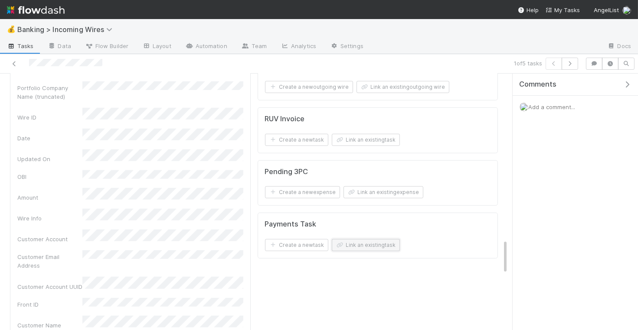
click at [382, 239] on button "Link an existing task" at bounding box center [366, 245] width 68 height 12
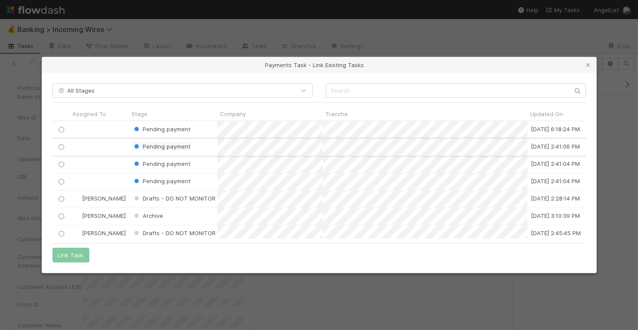
scroll to position [118, 533]
click at [60, 130] on input "radio" at bounding box center [61, 130] width 6 height 6
click at [69, 253] on button "Link Task" at bounding box center [70, 255] width 37 height 15
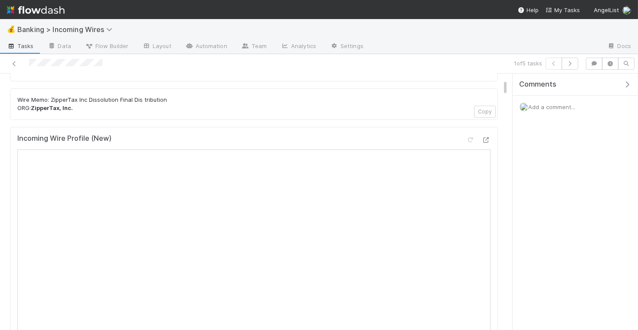
scroll to position [98, 0]
click at [576, 61] on button "button" at bounding box center [570, 64] width 16 height 12
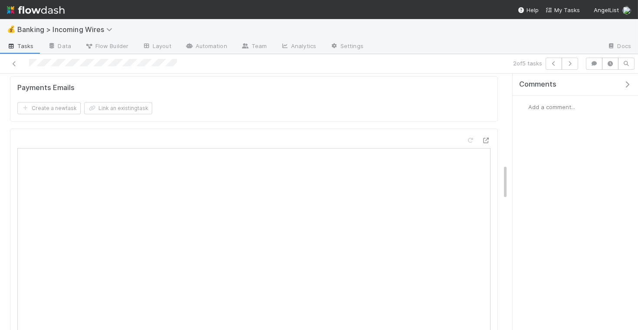
scroll to position [661, 0]
click at [142, 107] on button "Link an existing task" at bounding box center [118, 110] width 68 height 12
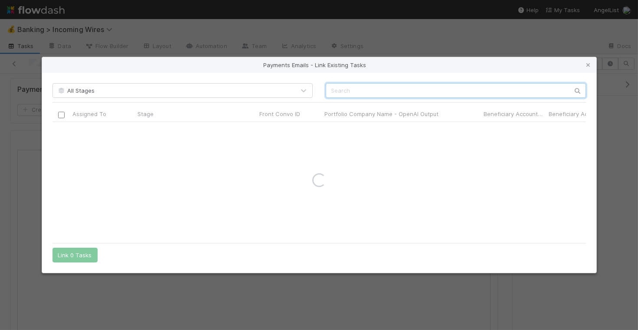
click at [361, 91] on input "text" at bounding box center [456, 90] width 260 height 15
paste input "cnv_psk49hj"
type input "cnv_psk49hj"
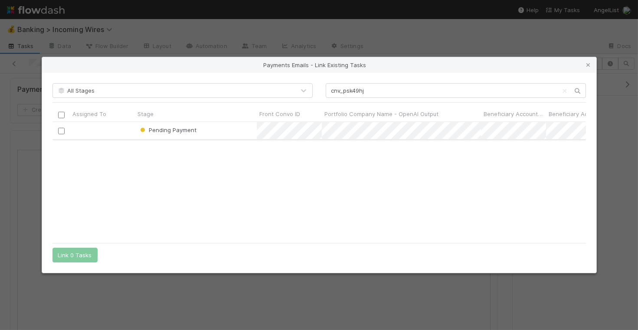
click at [65, 128] on div at bounding box center [61, 131] width 10 height 10
click at [58, 130] on input "checkbox" at bounding box center [61, 131] width 7 height 7
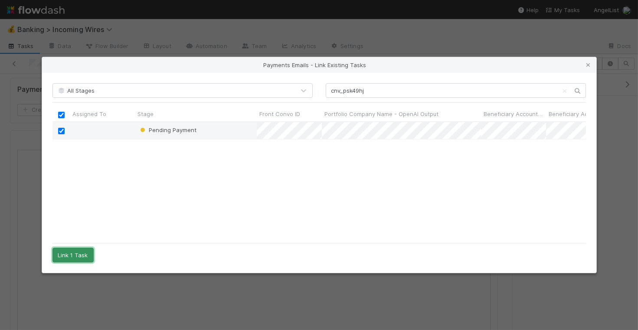
click at [70, 254] on button "Link 1 Task" at bounding box center [72, 255] width 41 height 15
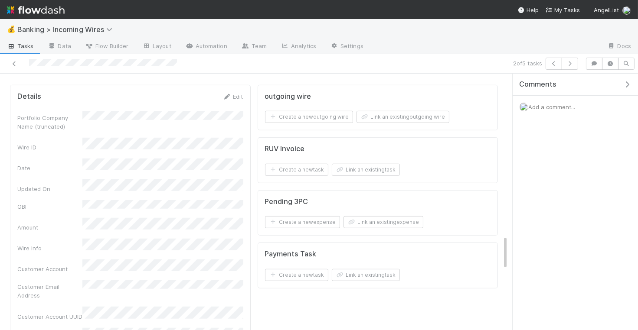
scroll to position [1205, 0]
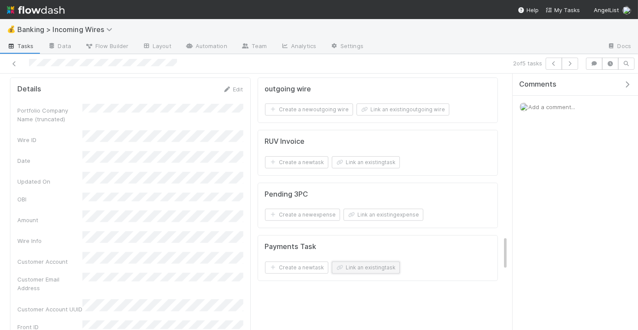
click at [377, 262] on button "Link an existing task" at bounding box center [366, 268] width 68 height 12
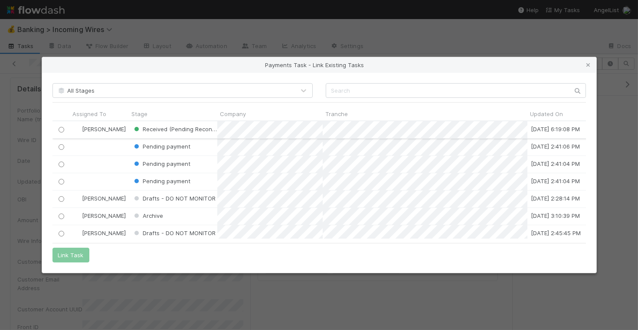
scroll to position [118, 533]
click at [58, 129] on input "radio" at bounding box center [61, 130] width 6 height 6
click at [75, 255] on button "Link Task" at bounding box center [70, 255] width 37 height 15
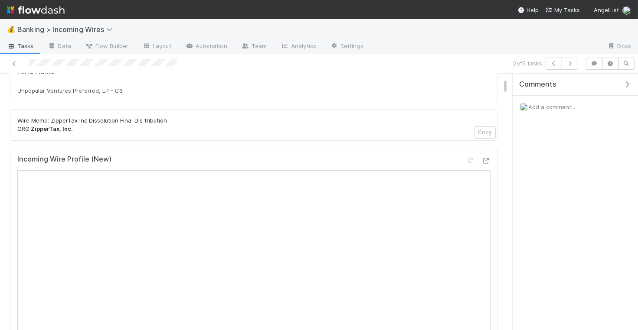
scroll to position [131, 0]
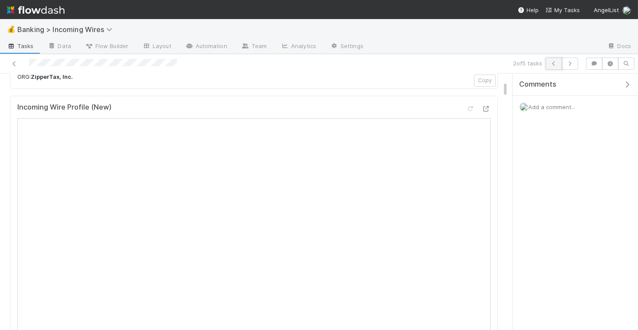
click at [555, 63] on icon "button" at bounding box center [553, 63] width 9 height 5
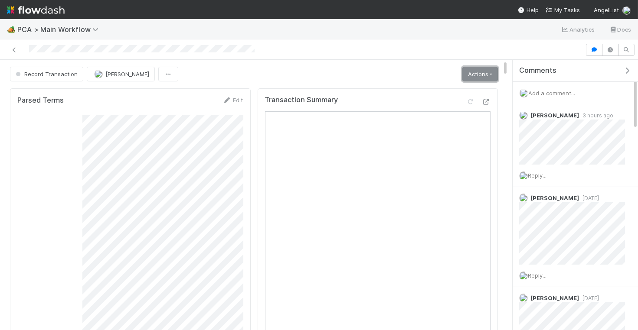
click at [491, 72] on link "Actions" at bounding box center [480, 74] width 36 height 15
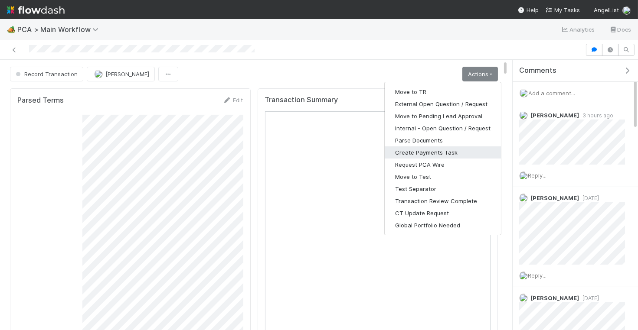
click at [432, 153] on button "Create Payments Task" at bounding box center [443, 153] width 116 height 12
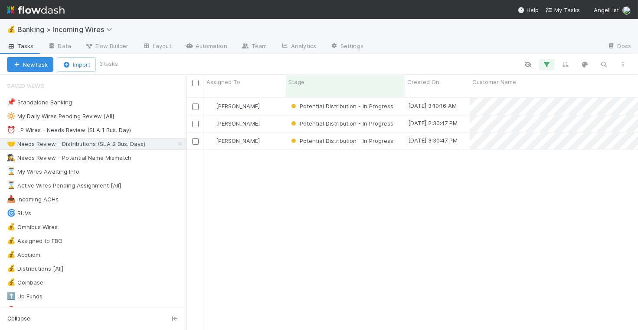
scroll to position [240, 451]
click at [80, 127] on div "⏰ LP Wires - Needs Review (SLA 1 Bus. Day)" at bounding box center [69, 130] width 124 height 11
